Goal: Understand process/instructions

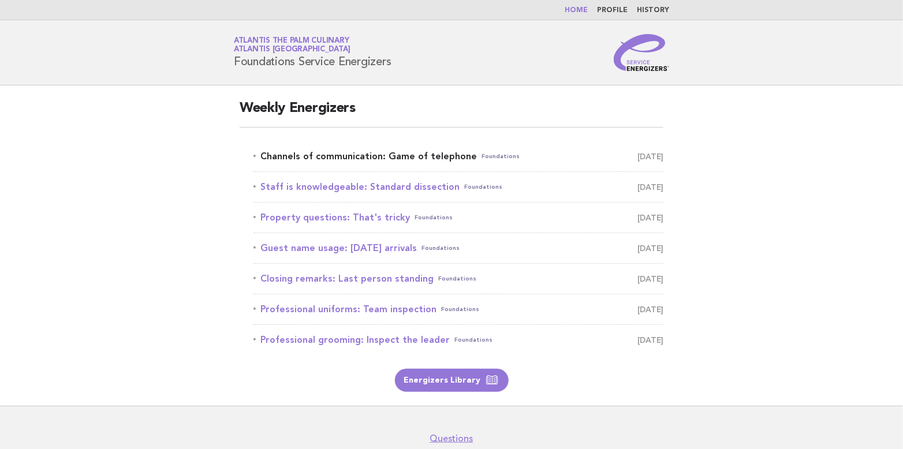
click at [381, 153] on link "Channels of communication: Game of telephone Foundations August 29" at bounding box center [459, 156] width 410 height 16
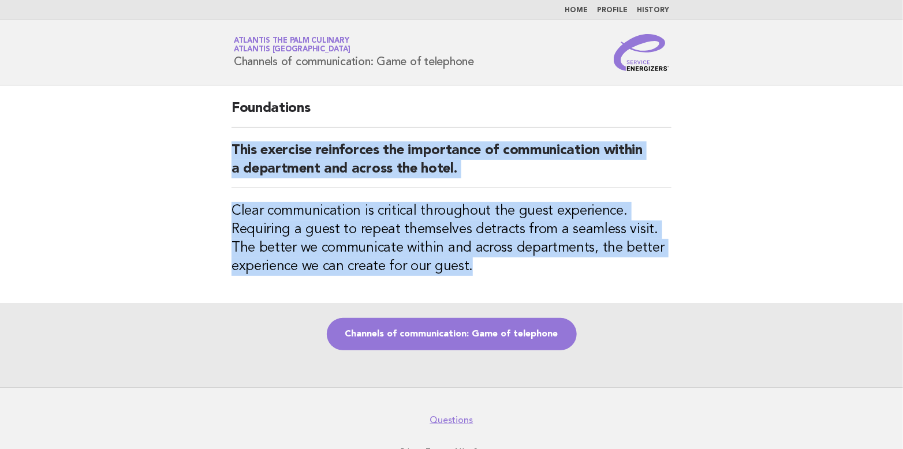
drag, startPoint x: 234, startPoint y: 146, endPoint x: 532, endPoint y: 261, distance: 319.7
click at [532, 261] on div "Foundations This exercise reinforces the importance of communication within a d…" at bounding box center [452, 194] width 468 height 218
copy div "This exercise reinforces the importance of communication within a department an…"
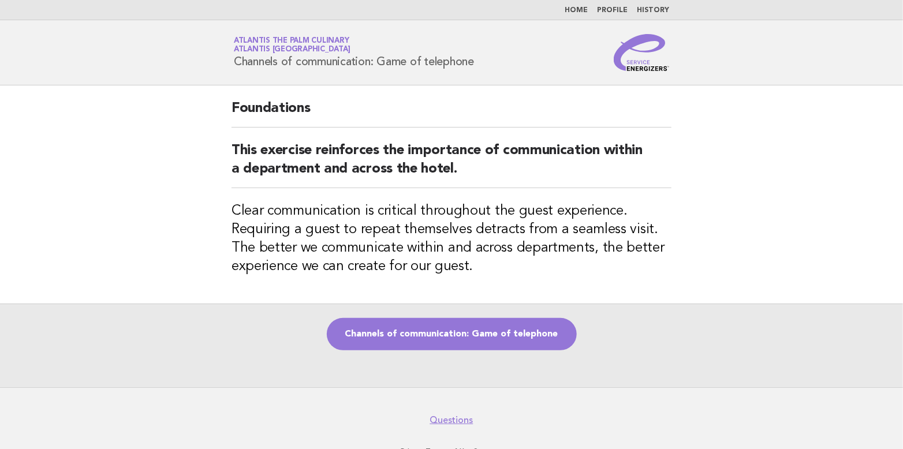
click at [605, 329] on div "Channels of communication: Game of telephone" at bounding box center [451, 346] width 903 height 84
click at [468, 331] on link "Channels of communication: Game of telephone" at bounding box center [452, 334] width 250 height 32
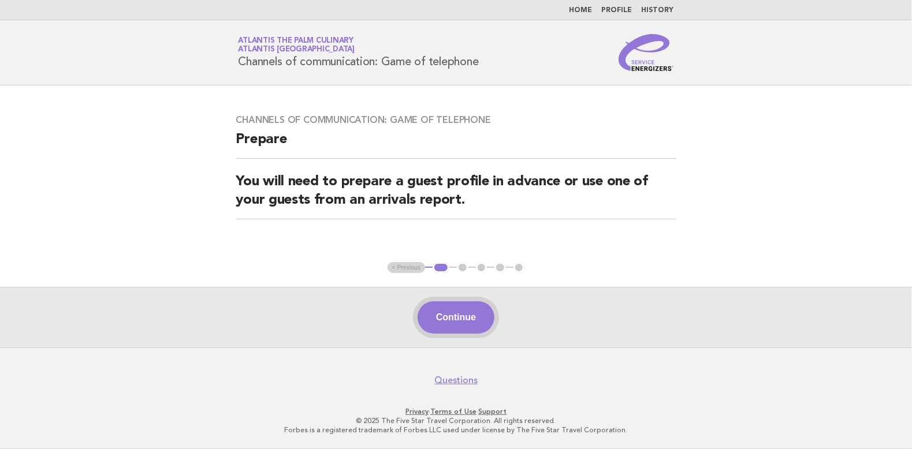
click at [467, 316] on button "Continue" at bounding box center [456, 318] width 77 height 32
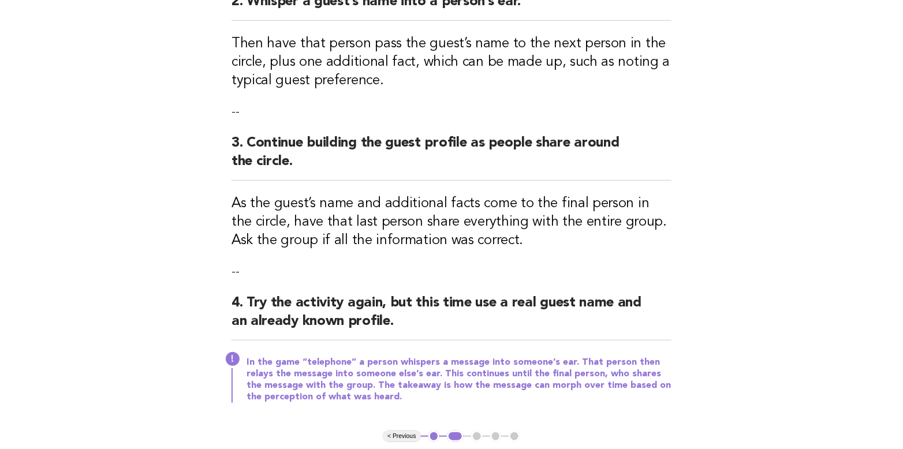
scroll to position [456, 0]
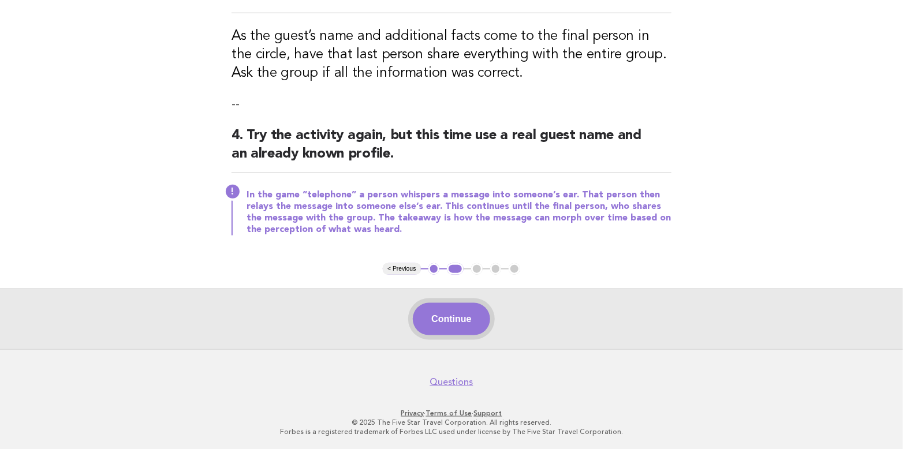
click at [462, 325] on button "Continue" at bounding box center [451, 319] width 77 height 32
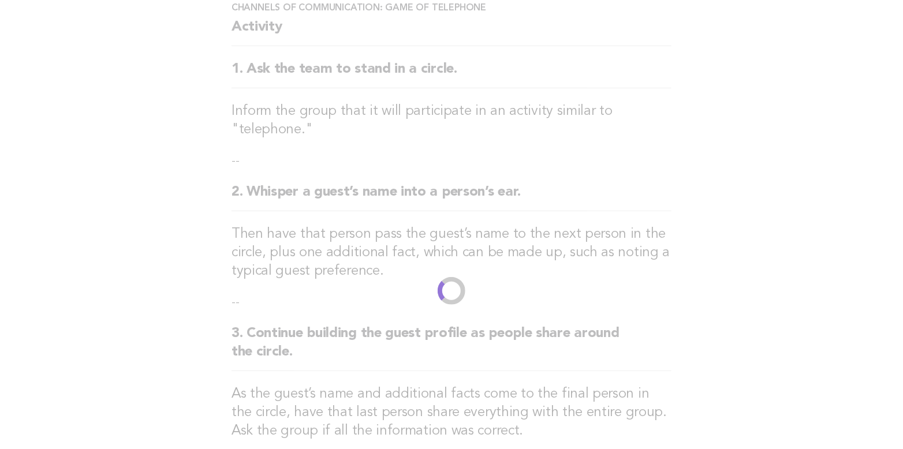
scroll to position [0, 0]
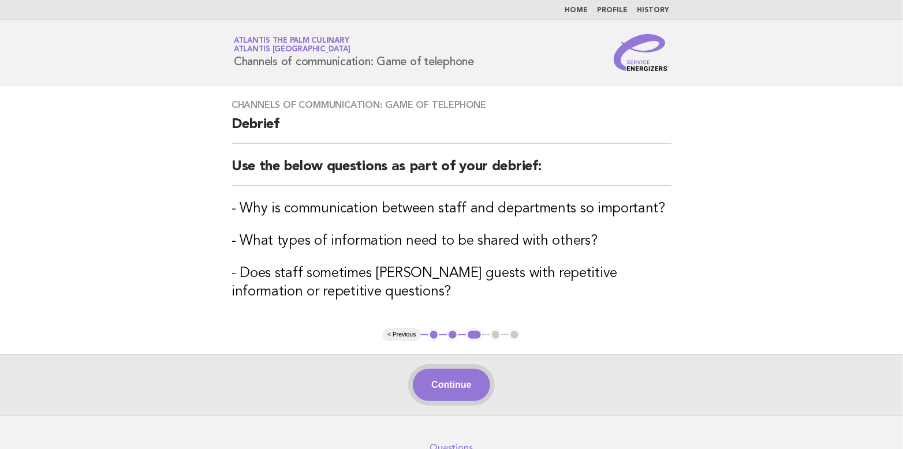
click at [448, 377] on button "Continue" at bounding box center [451, 385] width 77 height 32
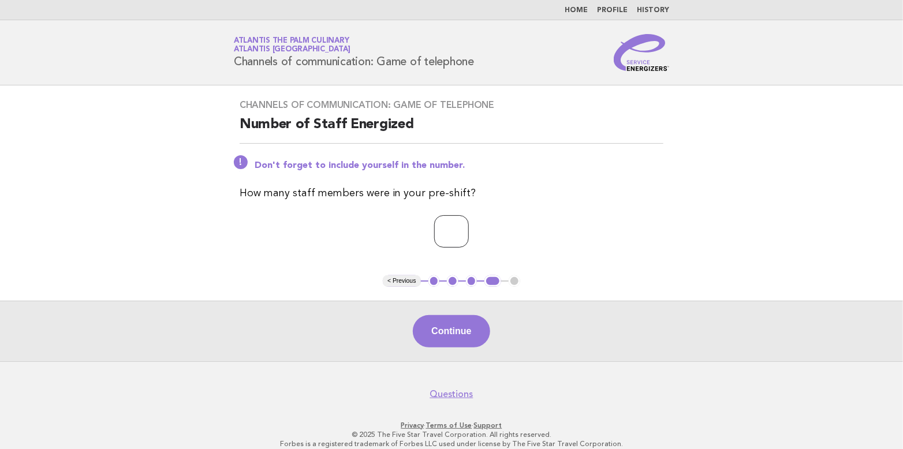
click at [469, 229] on input "*" at bounding box center [451, 231] width 35 height 32
type input "*"
click at [469, 229] on input "*" at bounding box center [451, 231] width 35 height 32
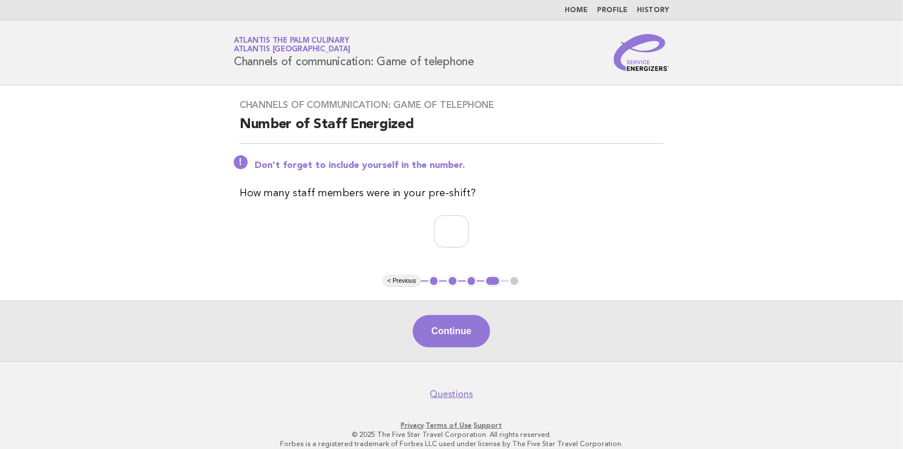
click at [639, 230] on p "*" at bounding box center [452, 231] width 424 height 32
click at [457, 338] on button "Continue" at bounding box center [451, 331] width 77 height 32
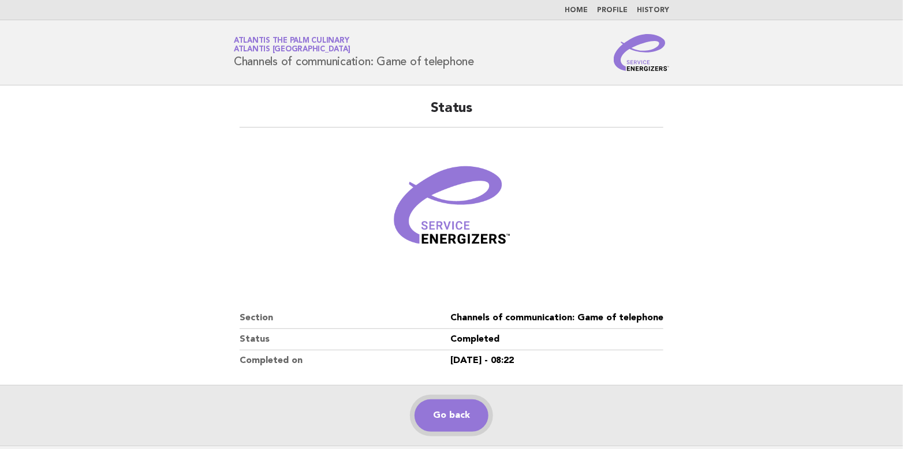
click at [440, 415] on link "Go back" at bounding box center [452, 416] width 74 height 32
